Goal: Find contact information: Find contact information

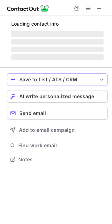
scroll to position [158, 112]
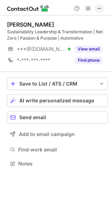
click at [98, 7] on span at bounding box center [99, 9] width 6 height 6
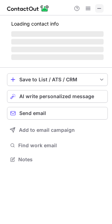
scroll to position [163, 112]
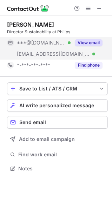
click at [89, 41] on button "View email" at bounding box center [89, 42] width 28 height 7
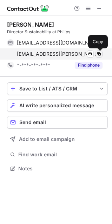
click at [98, 54] on span at bounding box center [99, 54] width 6 height 6
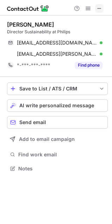
click at [99, 7] on span at bounding box center [99, 9] width 6 height 6
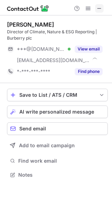
scroll to position [170, 112]
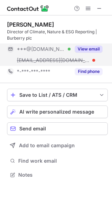
click at [88, 48] on button "View email" at bounding box center [89, 49] width 28 height 7
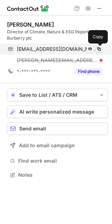
click at [98, 50] on span at bounding box center [99, 49] width 6 height 6
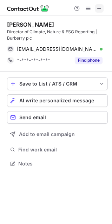
scroll to position [158, 112]
click at [96, 9] on button at bounding box center [99, 8] width 8 height 8
click at [98, 8] on span at bounding box center [99, 9] width 6 height 6
click at [99, 7] on span at bounding box center [99, 9] width 6 height 6
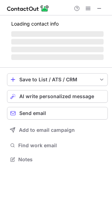
scroll to position [170, 112]
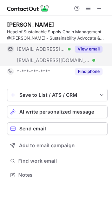
click at [91, 50] on button "View email" at bounding box center [89, 49] width 28 height 7
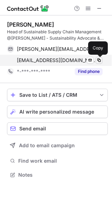
click at [99, 60] on span at bounding box center [99, 60] width 6 height 6
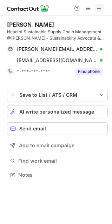
drag, startPoint x: 110, startPoint y: 12, endPoint x: 101, endPoint y: 7, distance: 9.7
click at [101, 7] on span at bounding box center [99, 9] width 6 height 6
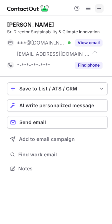
scroll to position [163, 112]
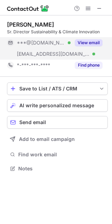
click at [91, 41] on button "View email" at bounding box center [89, 42] width 28 height 7
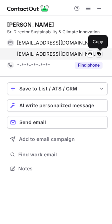
click at [99, 52] on span at bounding box center [99, 54] width 6 height 6
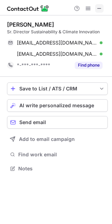
click at [99, 8] on span at bounding box center [99, 9] width 6 height 6
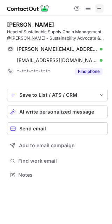
scroll to position [170, 112]
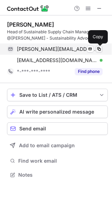
click at [98, 49] on span at bounding box center [99, 49] width 6 height 6
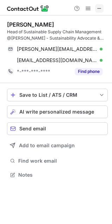
click at [98, 6] on span at bounding box center [99, 9] width 6 height 6
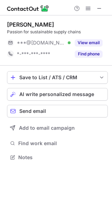
scroll to position [4, 4]
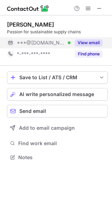
click at [88, 41] on button "View email" at bounding box center [89, 42] width 28 height 7
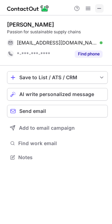
click at [100, 6] on span at bounding box center [99, 9] width 6 height 6
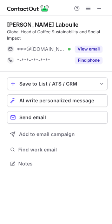
scroll to position [158, 112]
click at [99, 11] on span at bounding box center [99, 9] width 6 height 6
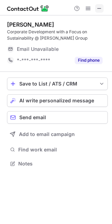
click at [98, 6] on span at bounding box center [99, 9] width 6 height 6
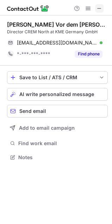
scroll to position [152, 112]
click at [100, 8] on span at bounding box center [99, 9] width 6 height 6
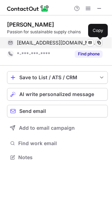
click at [98, 43] on span at bounding box center [99, 43] width 6 height 6
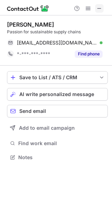
click at [97, 6] on span at bounding box center [99, 9] width 6 height 6
